Goal: Find specific page/section: Find specific page/section

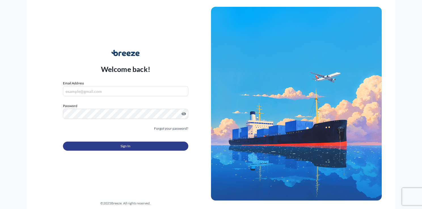
type input "[EMAIL_ADDRESS][DOMAIN_NAME]"
click at [130, 146] on span "Sign In" at bounding box center [125, 146] width 10 height 6
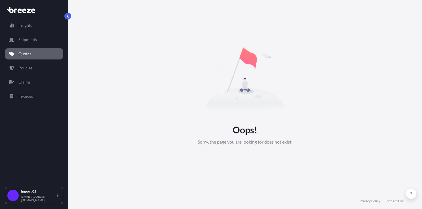
click at [19, 54] on p "Quotes" at bounding box center [24, 54] width 13 height 6
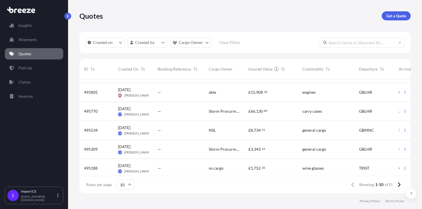
scroll to position [97, 0]
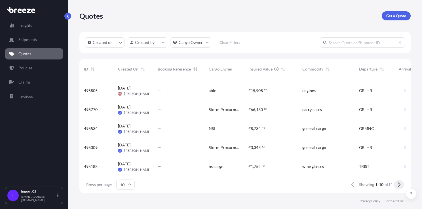
click at [399, 188] on button at bounding box center [399, 184] width 10 height 9
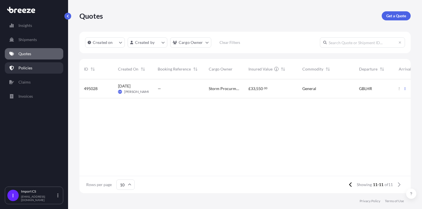
click at [41, 70] on link "Policies" at bounding box center [34, 67] width 58 height 11
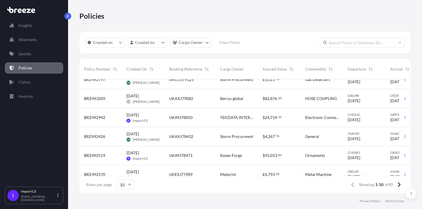
scroll to position [97, 0]
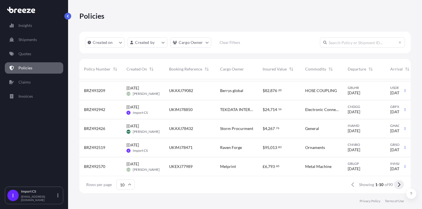
click at [398, 186] on icon at bounding box center [399, 185] width 3 height 5
click at [394, 186] on button at bounding box center [399, 184] width 10 height 9
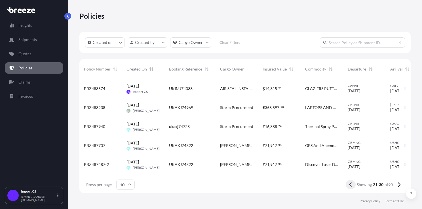
click at [349, 184] on icon at bounding box center [350, 184] width 3 height 5
click at [350, 184] on icon at bounding box center [350, 184] width 3 height 5
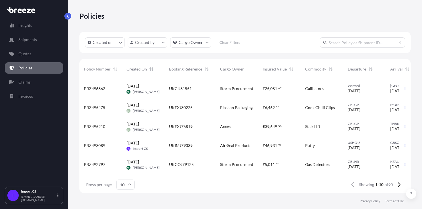
click at [245, 11] on div "Policies" at bounding box center [244, 15] width 331 height 9
click at [237, 14] on div "Policies" at bounding box center [244, 15] width 331 height 9
click at [243, 14] on div "Policies" at bounding box center [244, 15] width 331 height 9
click at [235, 15] on div "Policies" at bounding box center [244, 15] width 331 height 9
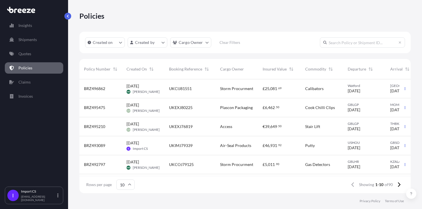
click at [252, 13] on div "Policies" at bounding box center [244, 15] width 331 height 9
drag, startPoint x: 248, startPoint y: 15, endPoint x: 260, endPoint y: 15, distance: 11.3
click at [248, 15] on div "Policies" at bounding box center [244, 15] width 331 height 9
click at [397, 186] on icon at bounding box center [398, 184] width 3 height 5
